Goal: Find specific page/section: Find specific page/section

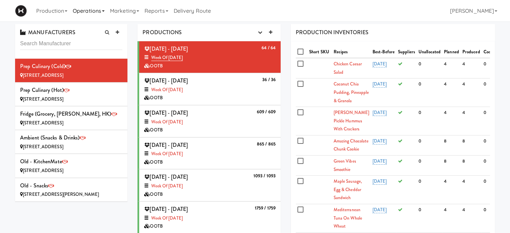
click at [106, 13] on link "Operations" at bounding box center [88, 10] width 37 height 21
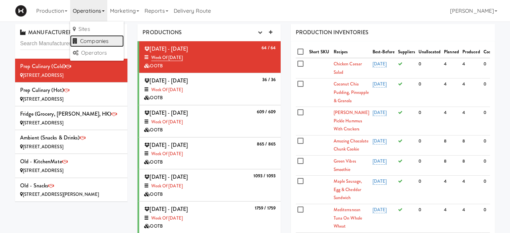
click at [99, 42] on link "Companies" at bounding box center [97, 41] width 54 height 12
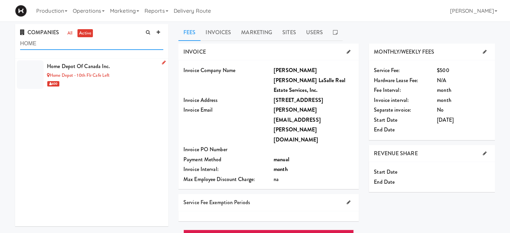
type input "HOME"
click at [132, 83] on div "600" at bounding box center [105, 83] width 116 height 8
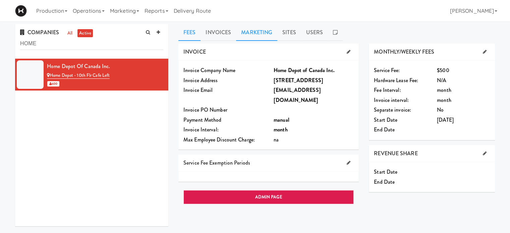
click at [247, 36] on link "Marketing" at bounding box center [256, 32] width 41 height 17
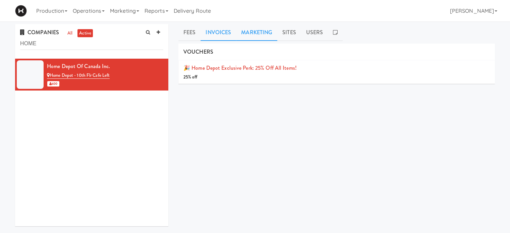
click at [222, 30] on link "Invoices" at bounding box center [218, 32] width 36 height 17
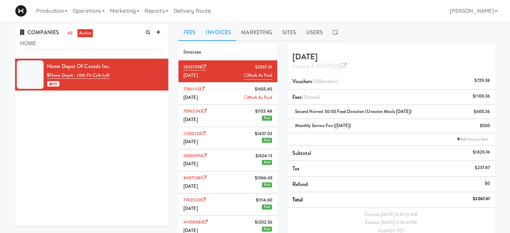
click at [184, 31] on link "Fees" at bounding box center [189, 32] width 22 height 17
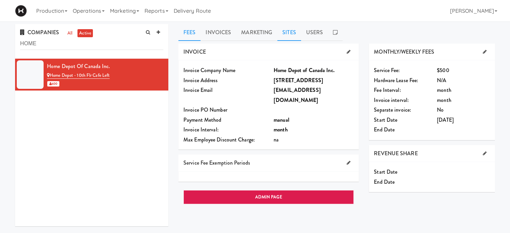
click at [288, 35] on link "Sites" at bounding box center [289, 32] width 24 height 17
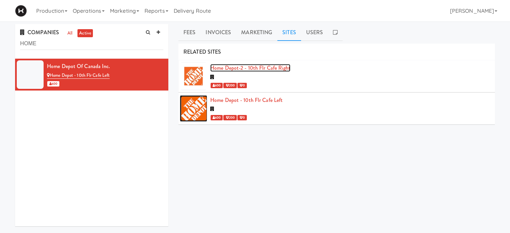
click at [225, 68] on link "Home Depot-2 - 10th Flr Cafe Right" at bounding box center [250, 68] width 80 height 8
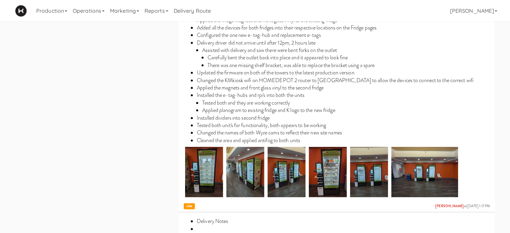
scroll to position [218, 0]
